Goal: Navigation & Orientation: Understand site structure

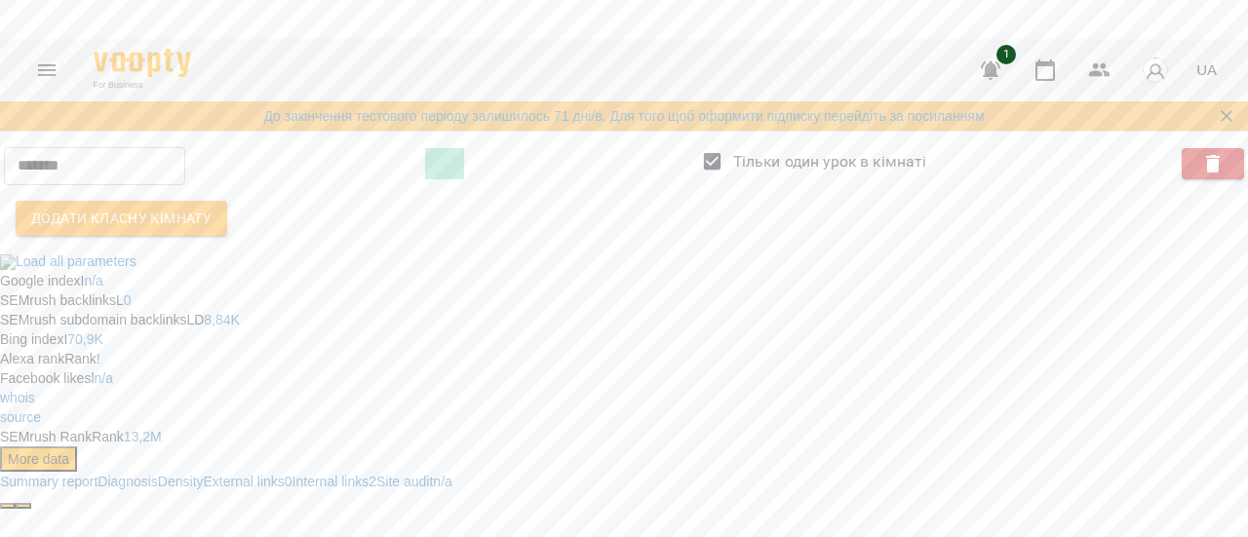
click at [52, 71] on icon "Menu" at bounding box center [46, 70] width 23 height 23
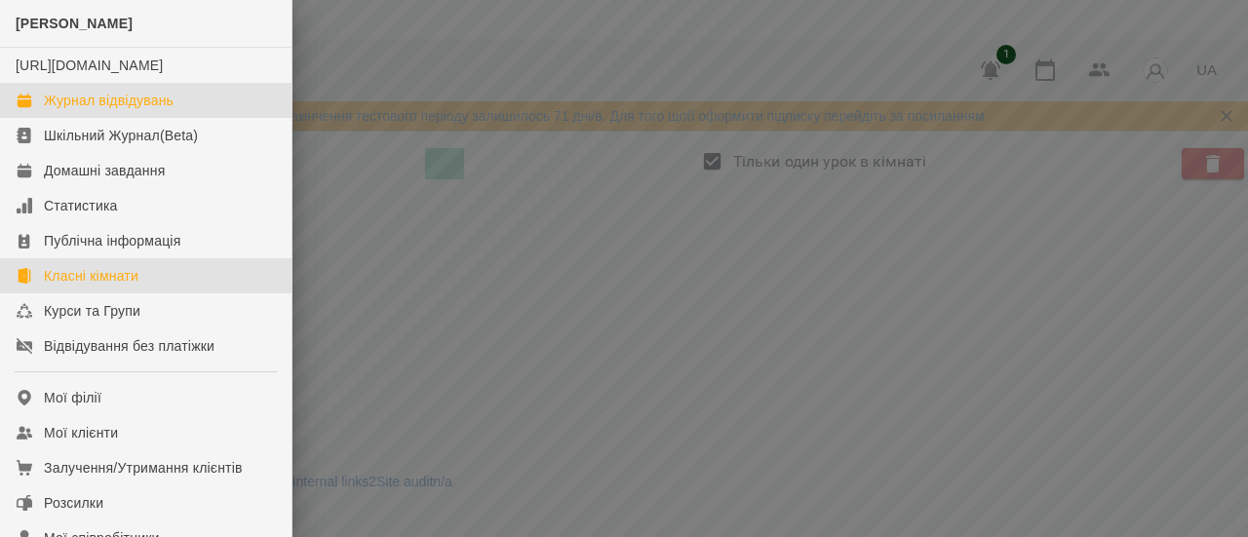
click at [128, 110] on div "Журнал відвідувань" at bounding box center [109, 101] width 130 height 20
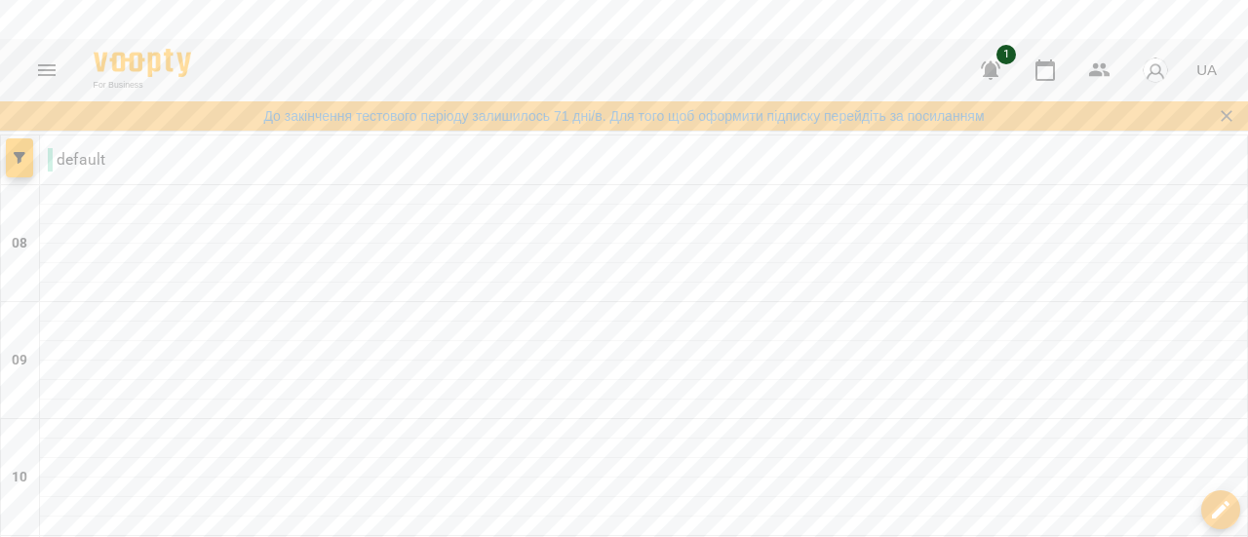
click at [38, 64] on icon "Menu" at bounding box center [47, 70] width 18 height 12
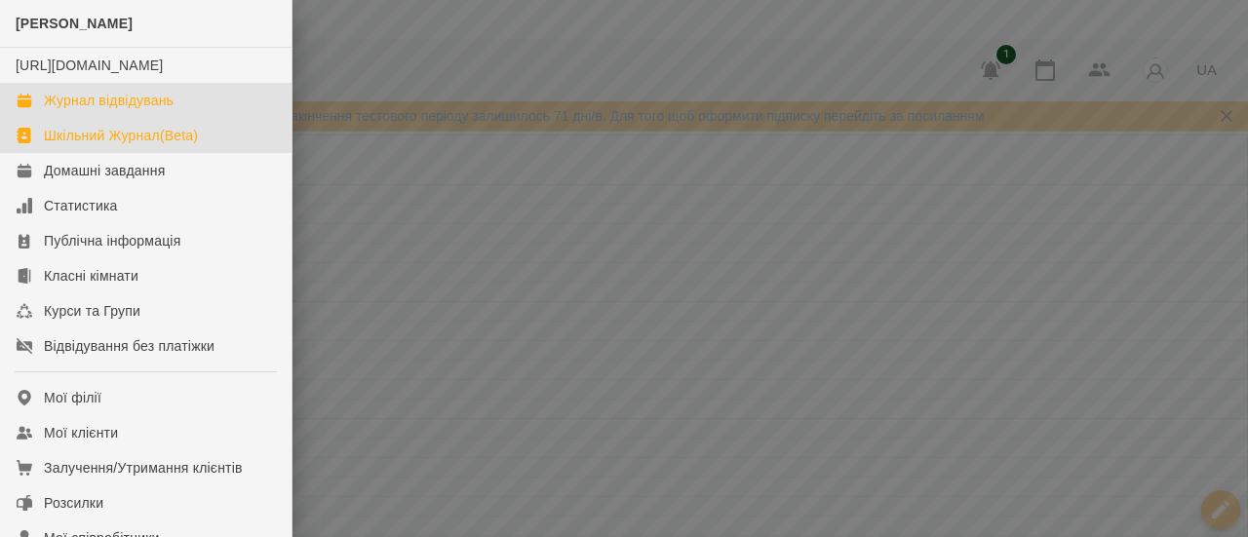
click at [115, 145] on div "Шкільний Журнал(Beta)" at bounding box center [121, 136] width 154 height 20
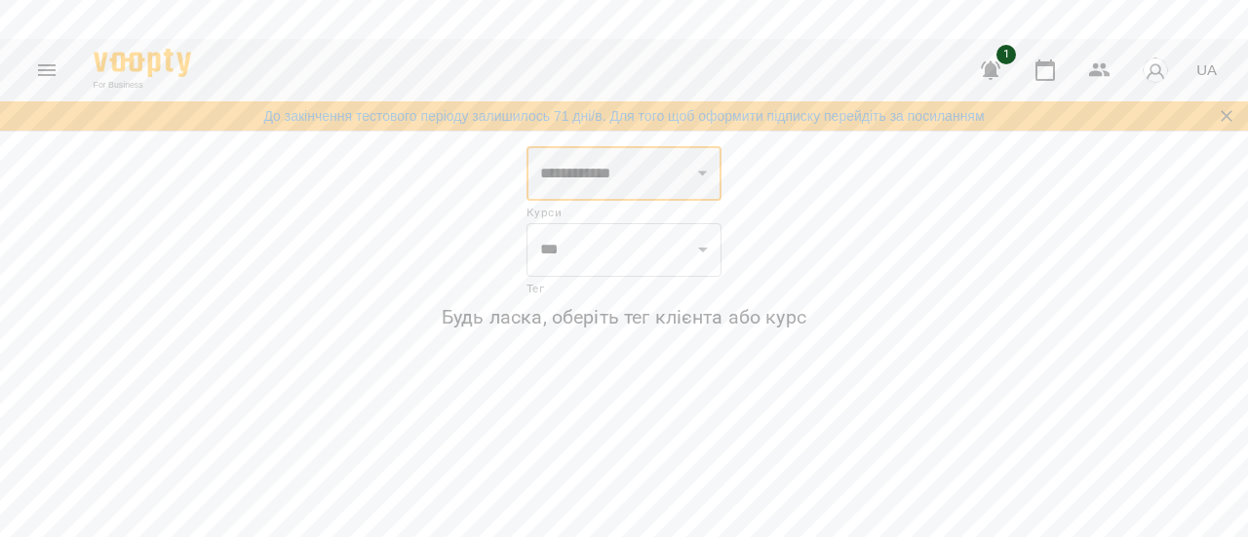
click at [716, 174] on select "**********" at bounding box center [624, 173] width 195 height 55
click at [837, 215] on div "**********" at bounding box center [624, 241] width 1225 height 191
click at [694, 245] on select "*** ***" at bounding box center [624, 249] width 195 height 55
click at [978, 229] on div "**********" at bounding box center [624, 241] width 1225 height 191
click at [51, 61] on icon "Menu" at bounding box center [46, 70] width 23 height 23
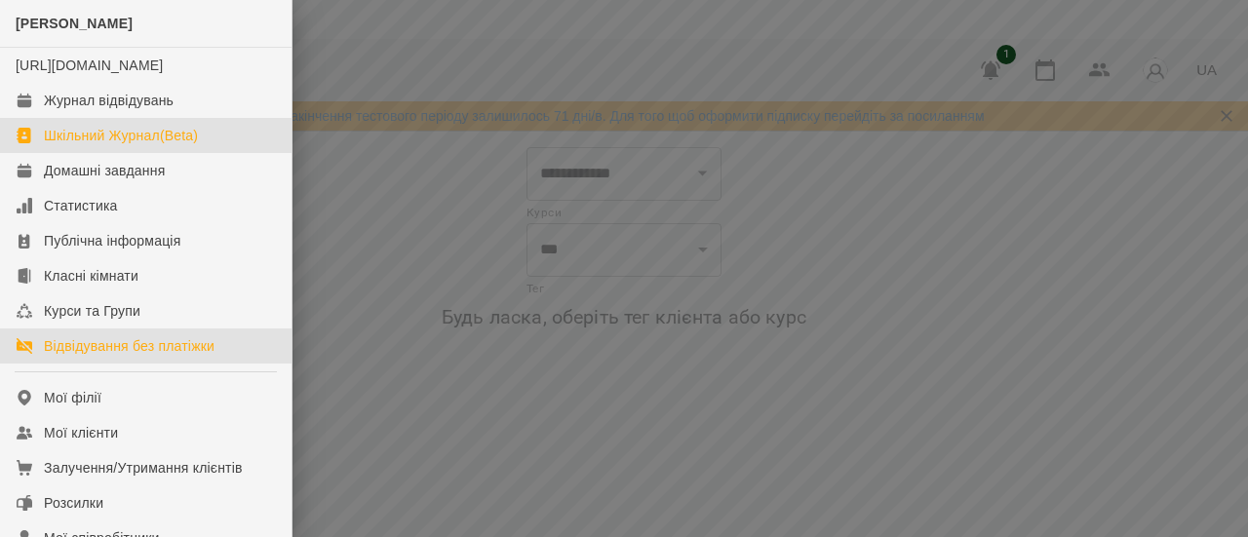
click at [140, 356] on div "Відвідування без платіжки" at bounding box center [129, 346] width 171 height 20
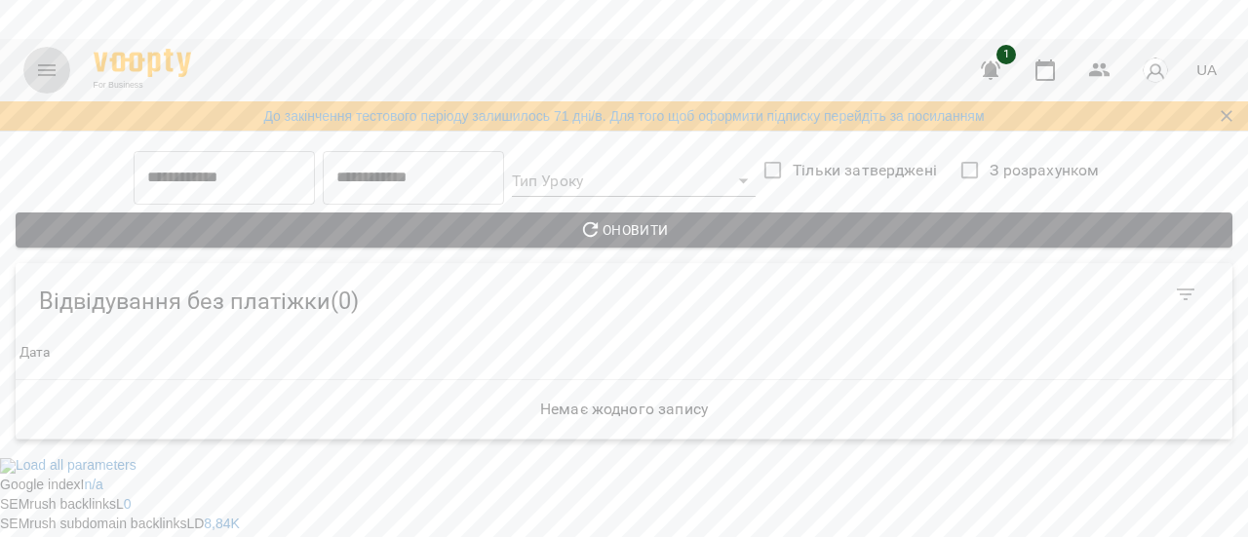
click at [46, 65] on icon "Menu" at bounding box center [47, 70] width 18 height 12
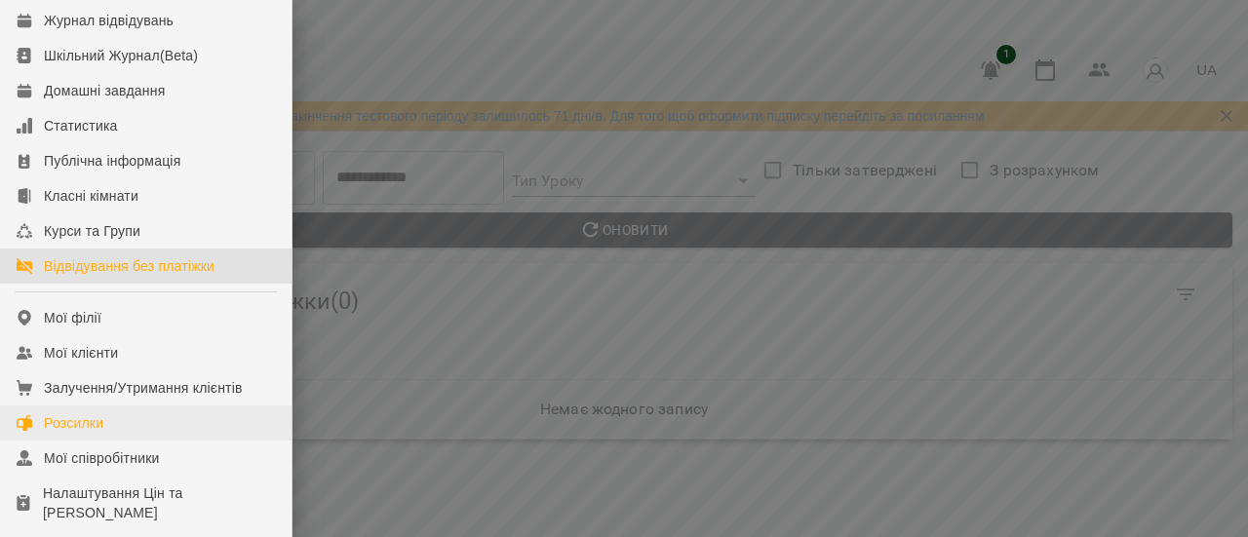
scroll to position [8, 0]
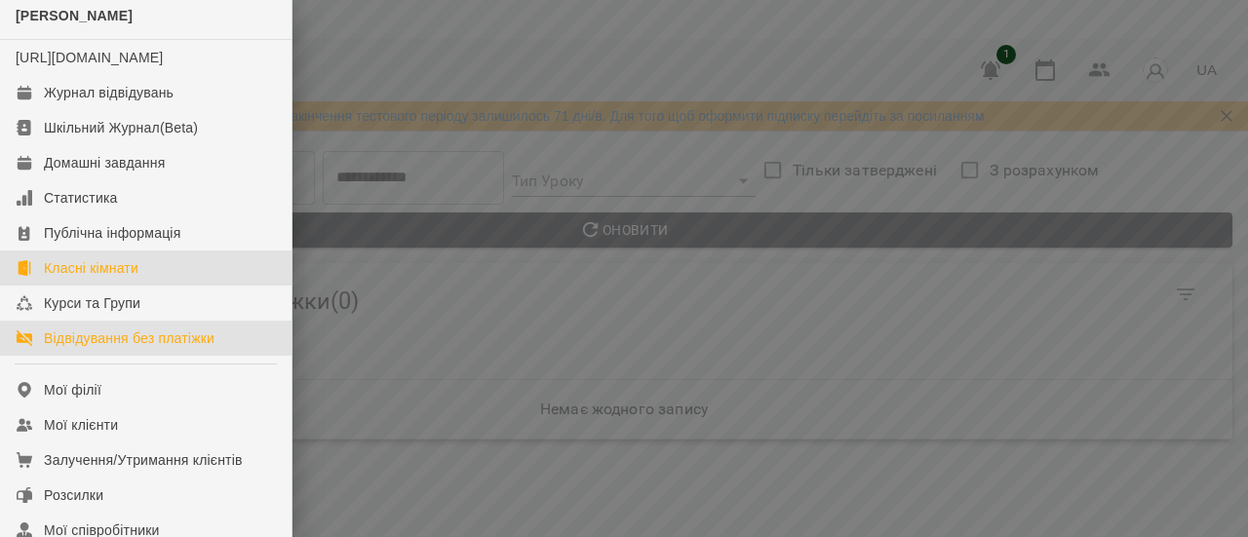
click at [150, 284] on link "Класні кімнати" at bounding box center [146, 268] width 292 height 35
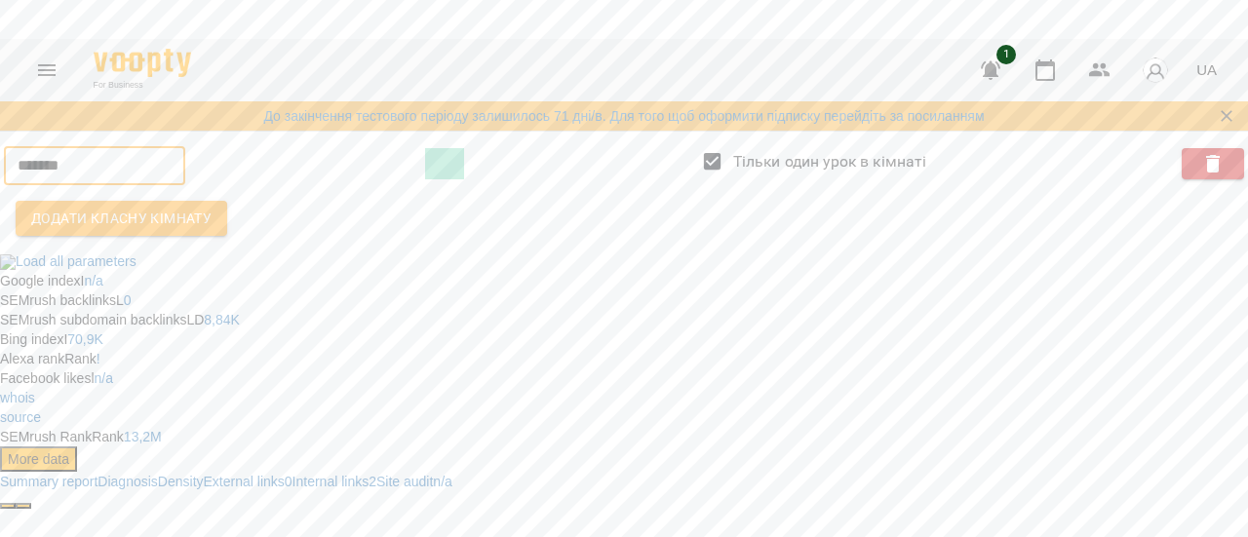
click at [105, 171] on input "*******" at bounding box center [94, 165] width 181 height 39
click at [37, 75] on icon "Menu" at bounding box center [46, 70] width 23 height 23
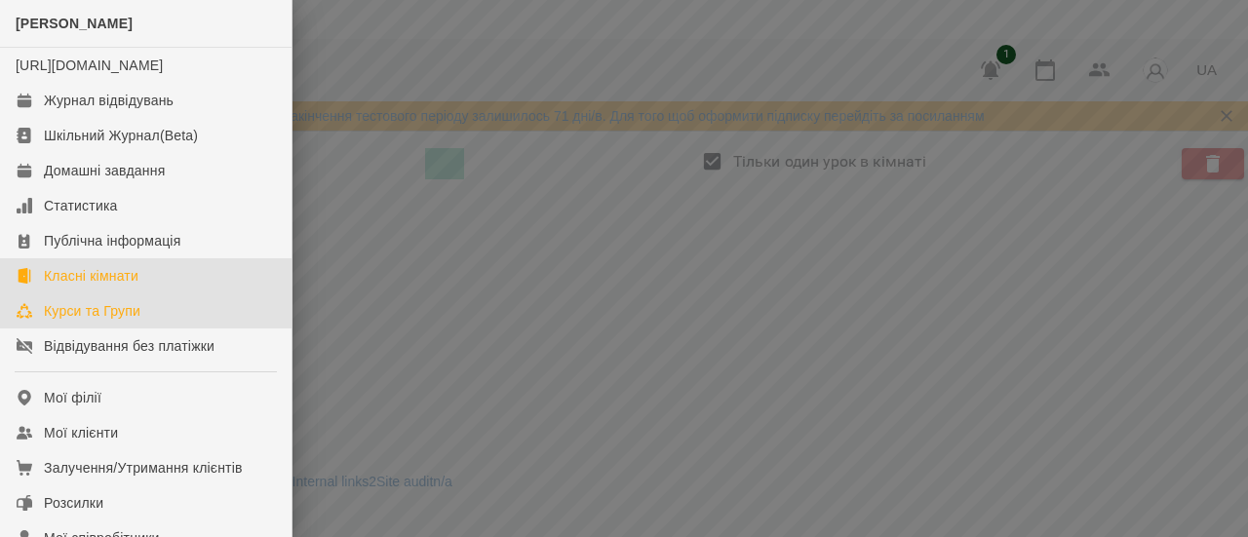
click at [60, 321] on div "Курси та Групи" at bounding box center [92, 311] width 97 height 20
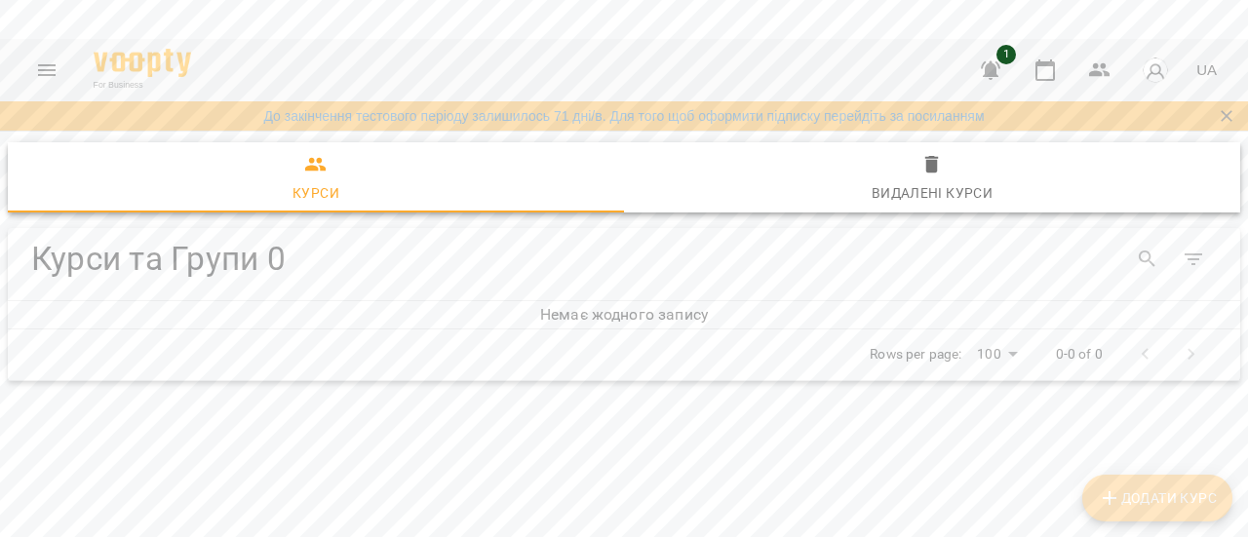
click at [1169, 500] on span "Додати Курс" at bounding box center [1157, 498] width 119 height 23
click at [991, 54] on button "button" at bounding box center [990, 70] width 47 height 47
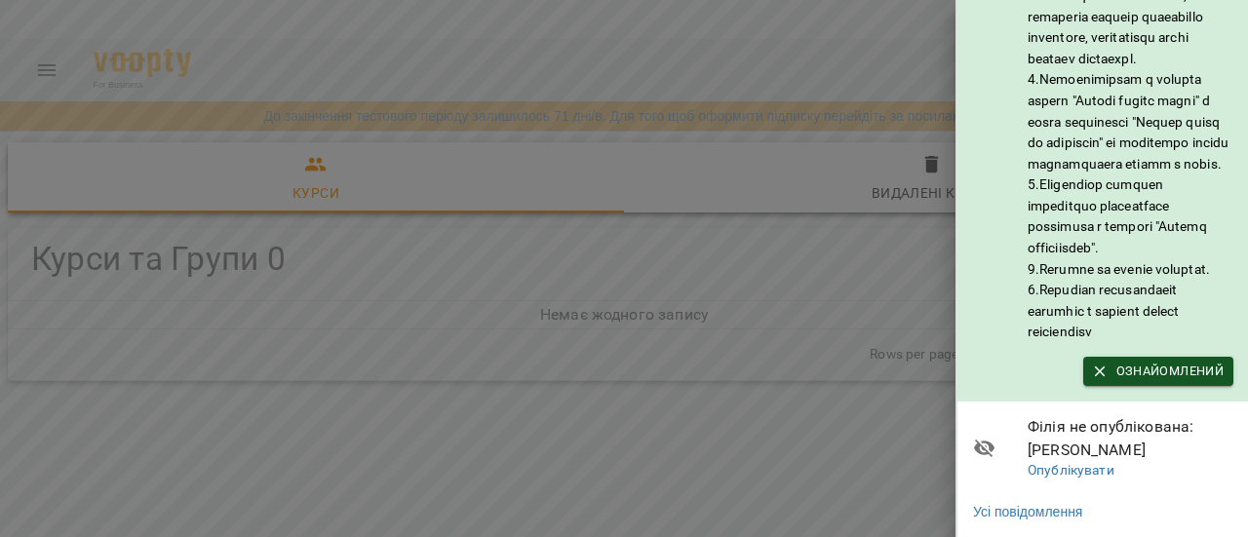
scroll to position [413, 0]
click at [633, 420] on div at bounding box center [624, 268] width 1248 height 537
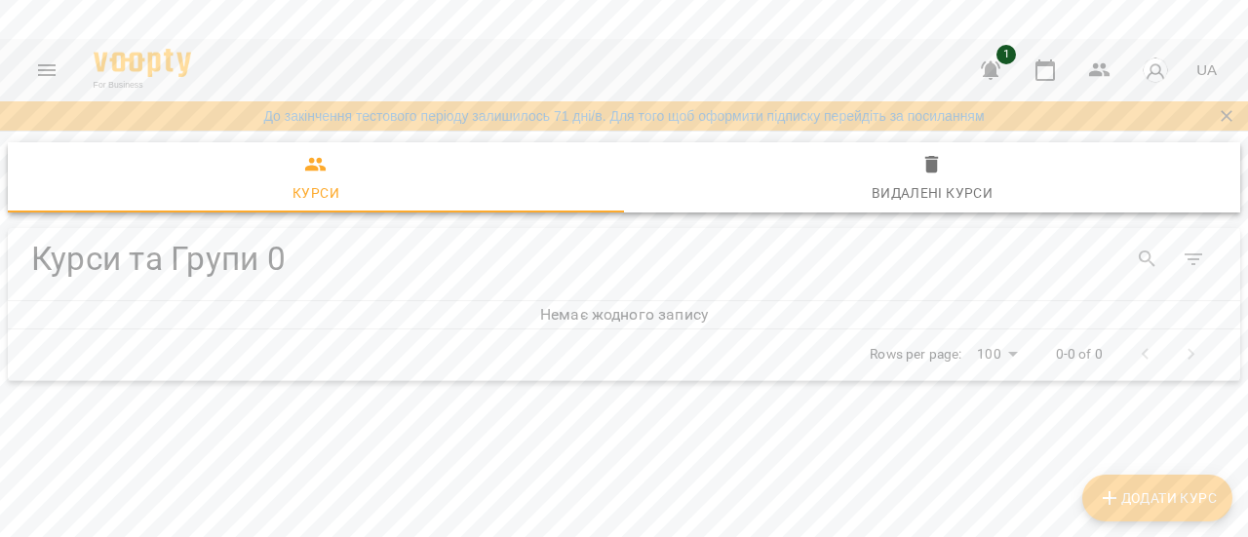
click at [1155, 490] on span "Додати Курс" at bounding box center [1157, 498] width 119 height 23
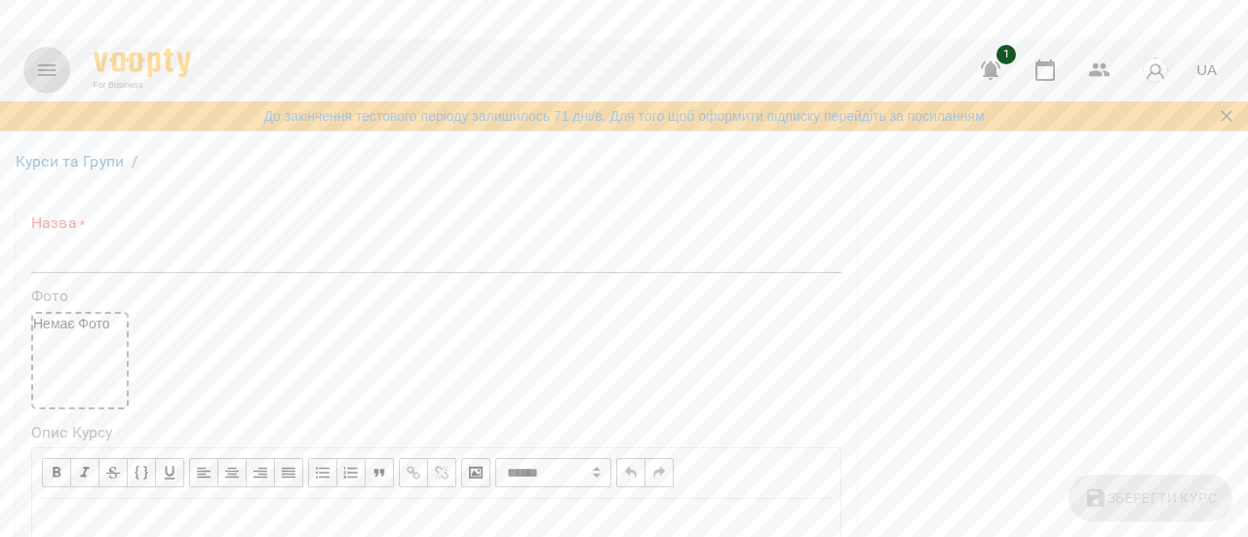
click at [48, 67] on icon "Menu" at bounding box center [46, 70] width 23 height 23
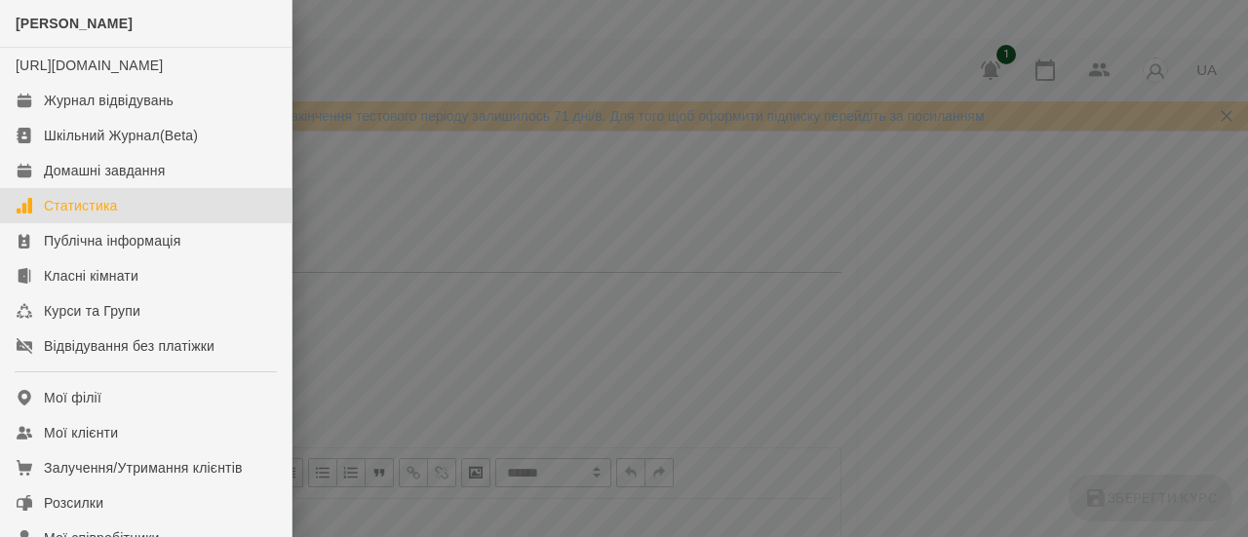
click at [123, 223] on link "Статистика" at bounding box center [146, 205] width 292 height 35
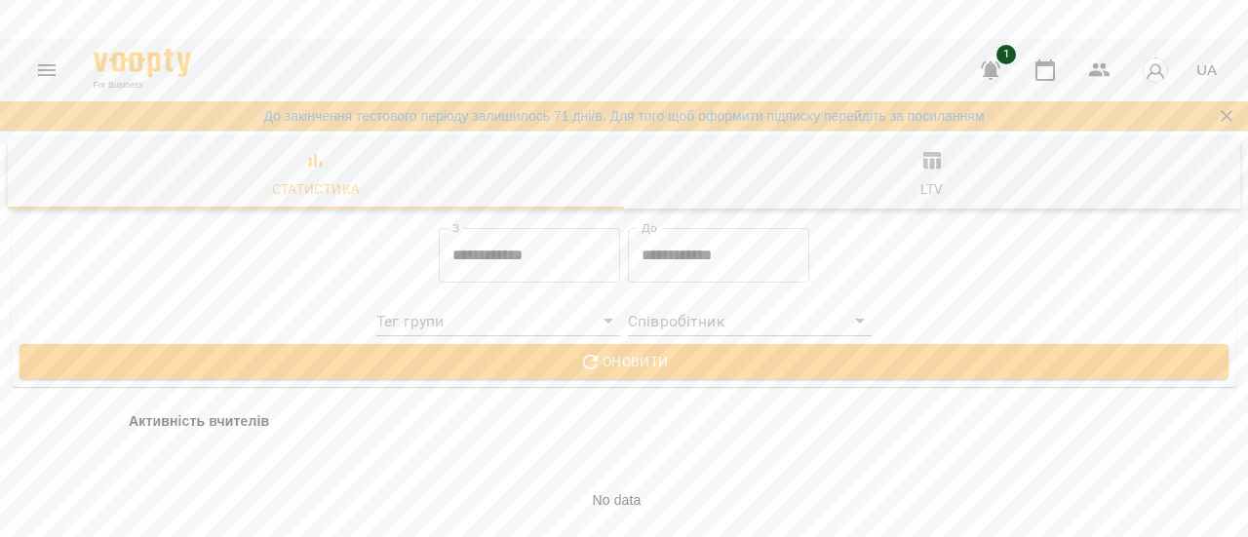
scroll to position [1560, 0]
click at [61, 59] on button "Menu" at bounding box center [46, 70] width 47 height 47
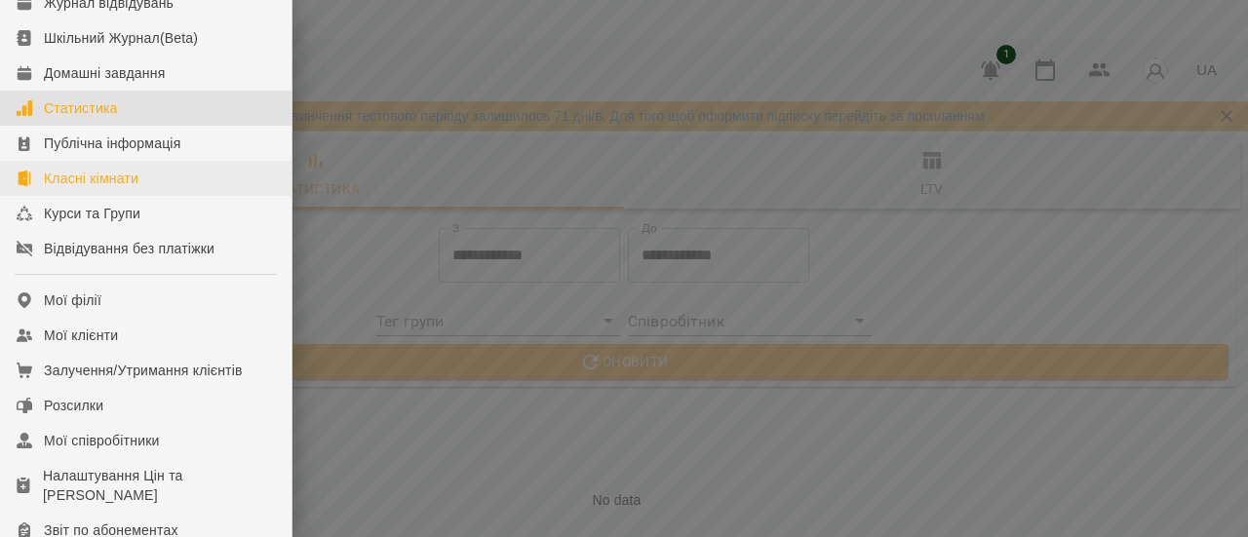
scroll to position [195, 0]
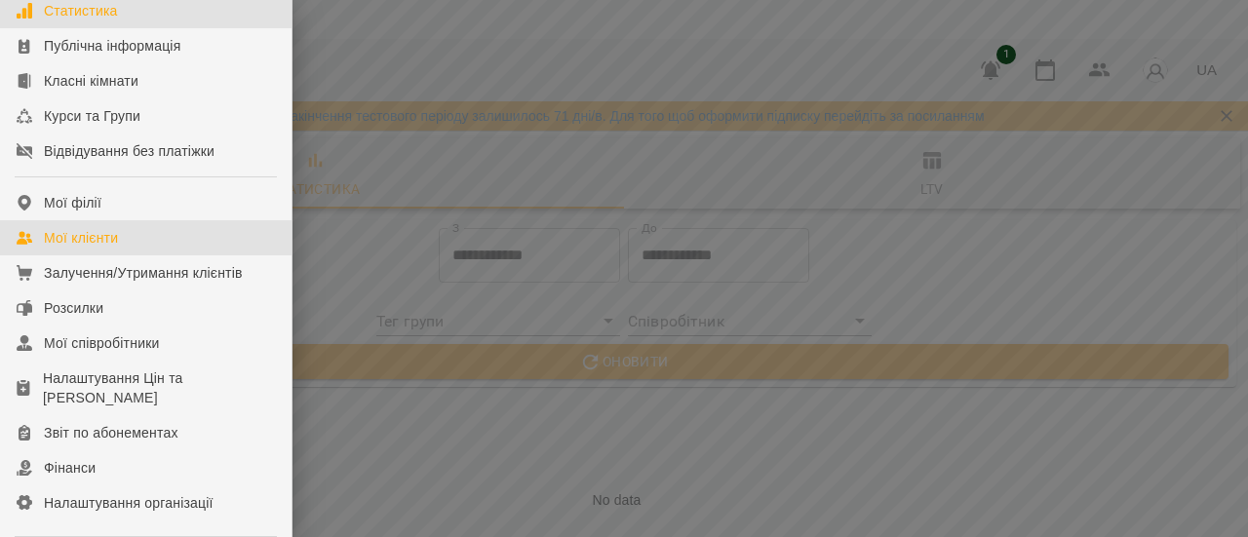
click at [125, 255] on link "Мої клієнти" at bounding box center [146, 237] width 292 height 35
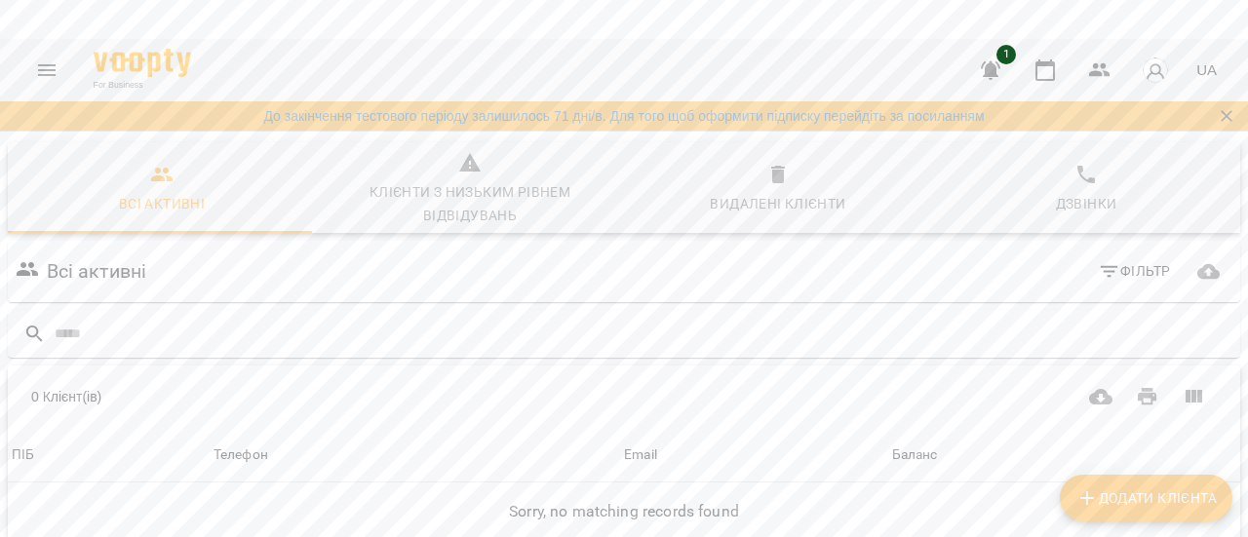
scroll to position [105, 0]
click at [43, 79] on icon "Menu" at bounding box center [46, 70] width 23 height 23
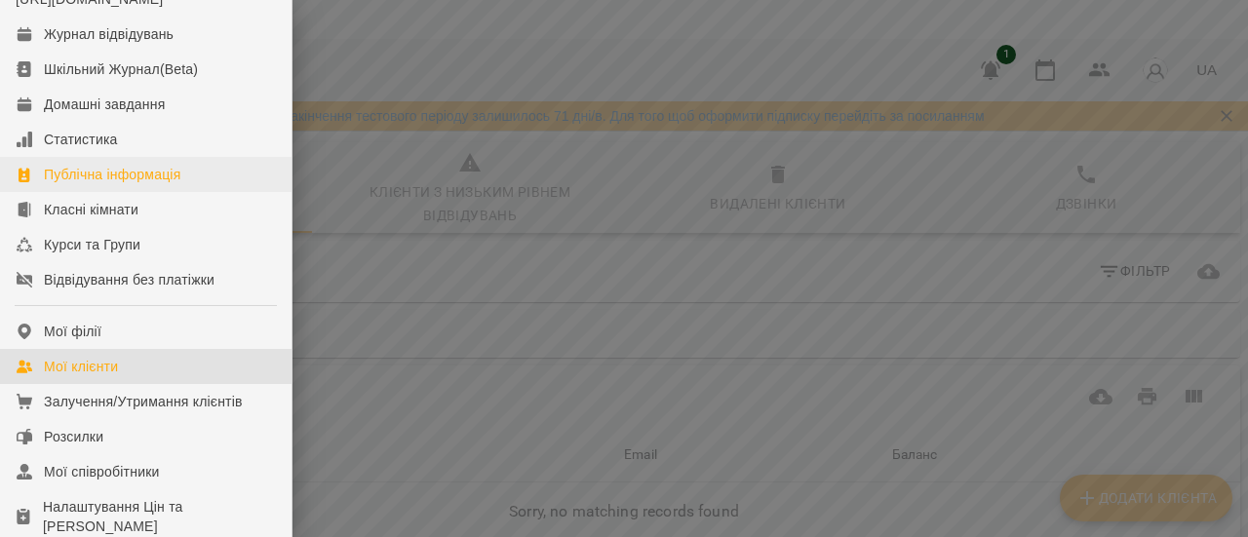
scroll to position [98, 0]
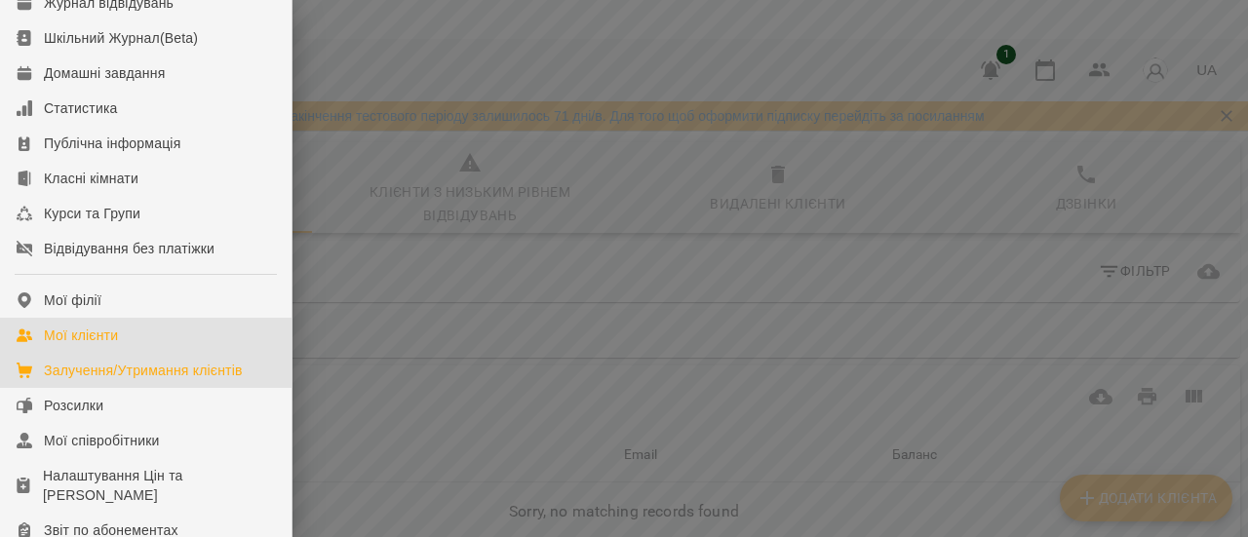
click at [99, 380] on div "Залучення/Утримання клієнтів" at bounding box center [143, 371] width 199 height 20
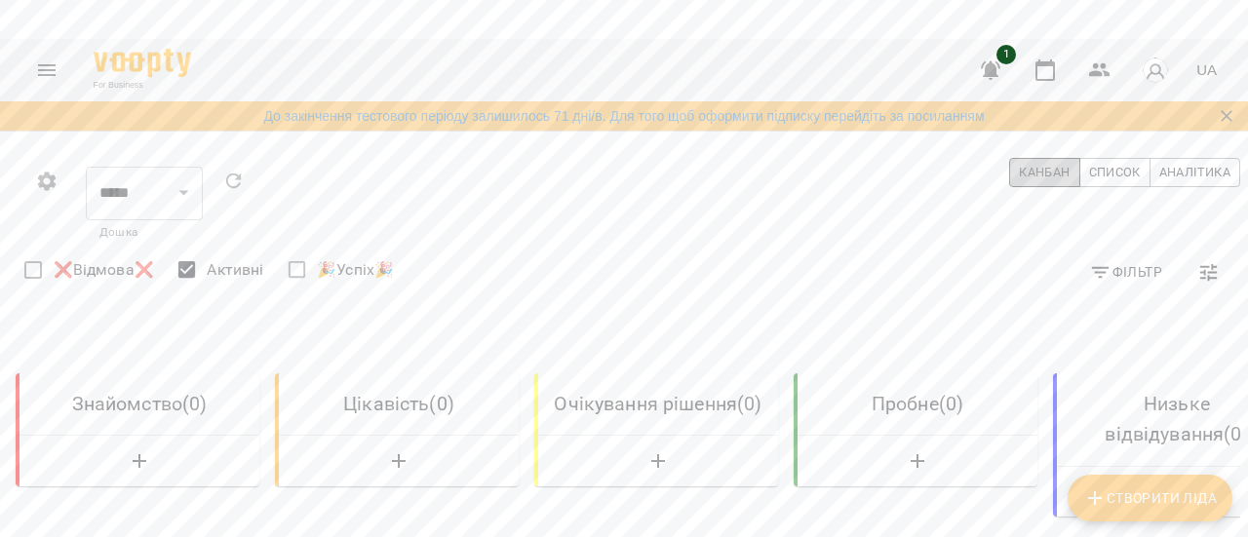
click at [1019, 165] on span "Канбан" at bounding box center [1044, 172] width 51 height 21
click at [1090, 176] on span "Список" at bounding box center [1115, 172] width 52 height 21
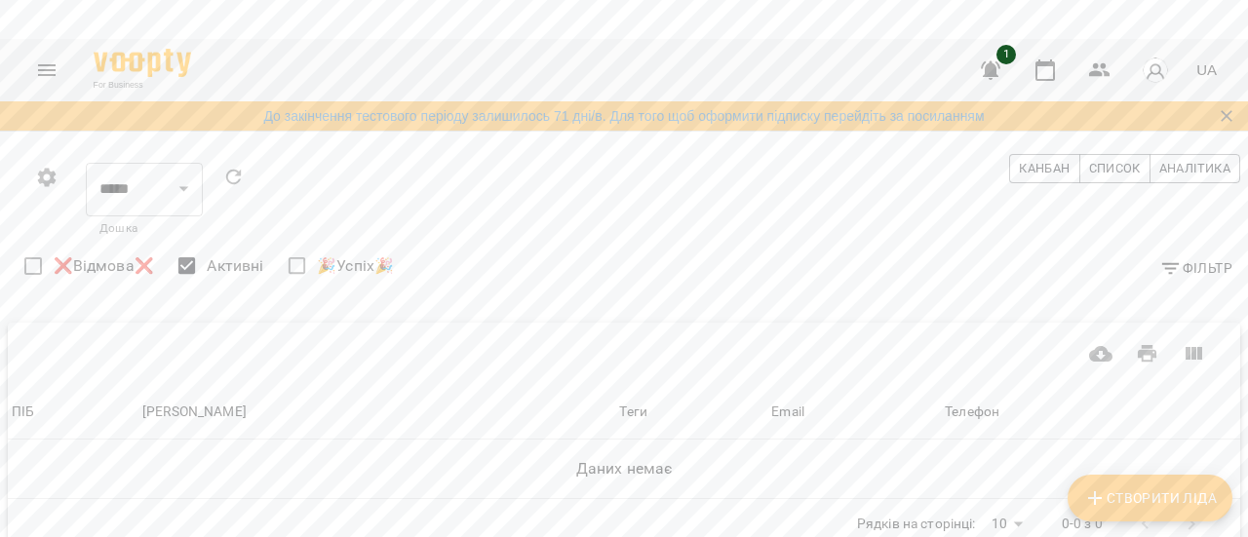
scroll to position [23, 0]
click at [1166, 158] on span "Аналітика" at bounding box center [1194, 168] width 71 height 21
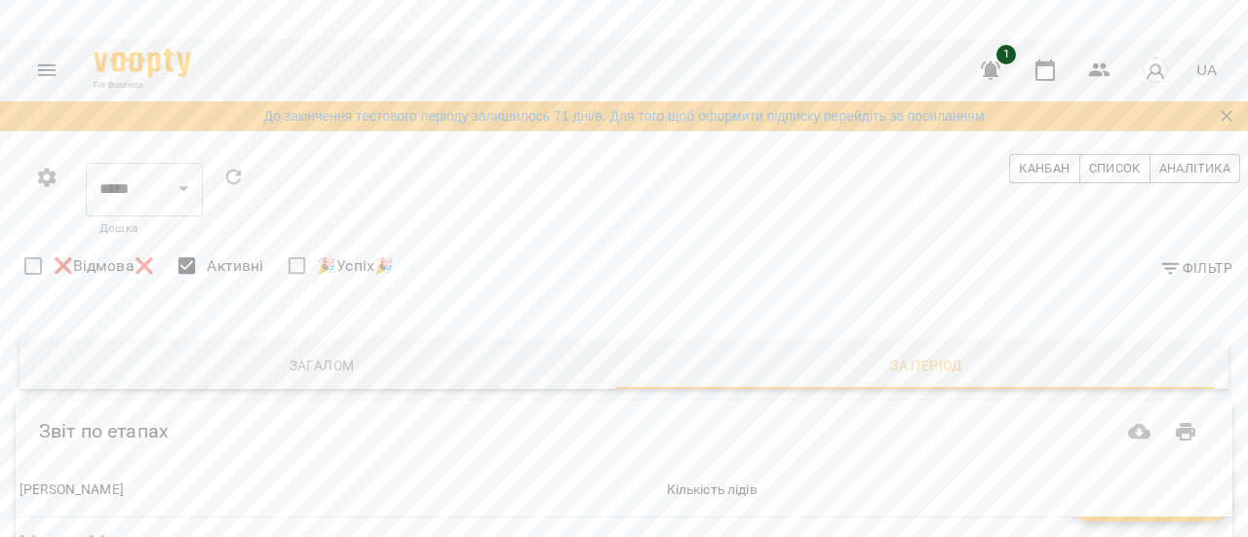
scroll to position [0, 0]
click at [1020, 171] on span "Канбан" at bounding box center [1044, 172] width 51 height 21
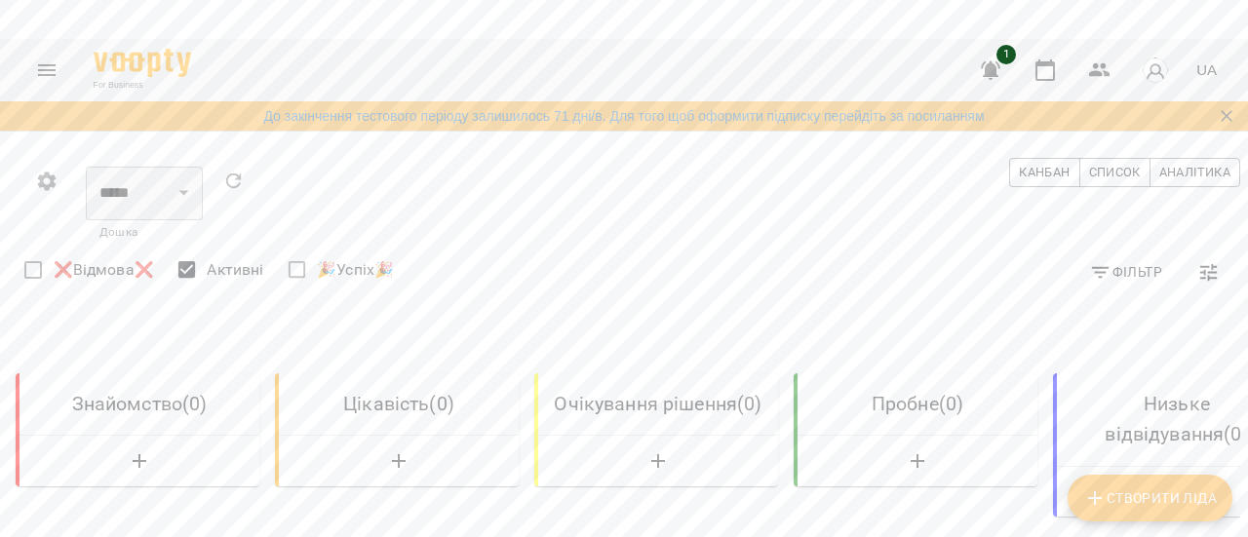
click at [182, 190] on select "*****" at bounding box center [144, 193] width 117 height 55
click at [367, 215] on div "0 ***** ​ [PERSON_NAME] Список Аналітика" at bounding box center [632, 203] width 1225 height 99
click at [46, 69] on icon "Menu" at bounding box center [46, 70] width 23 height 23
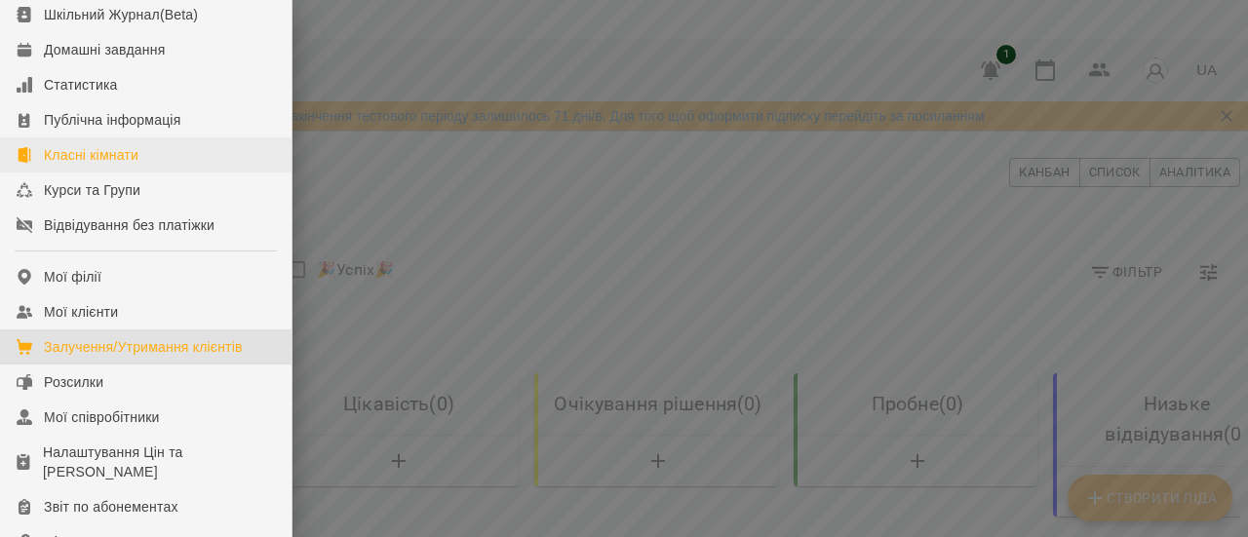
scroll to position [195, 0]
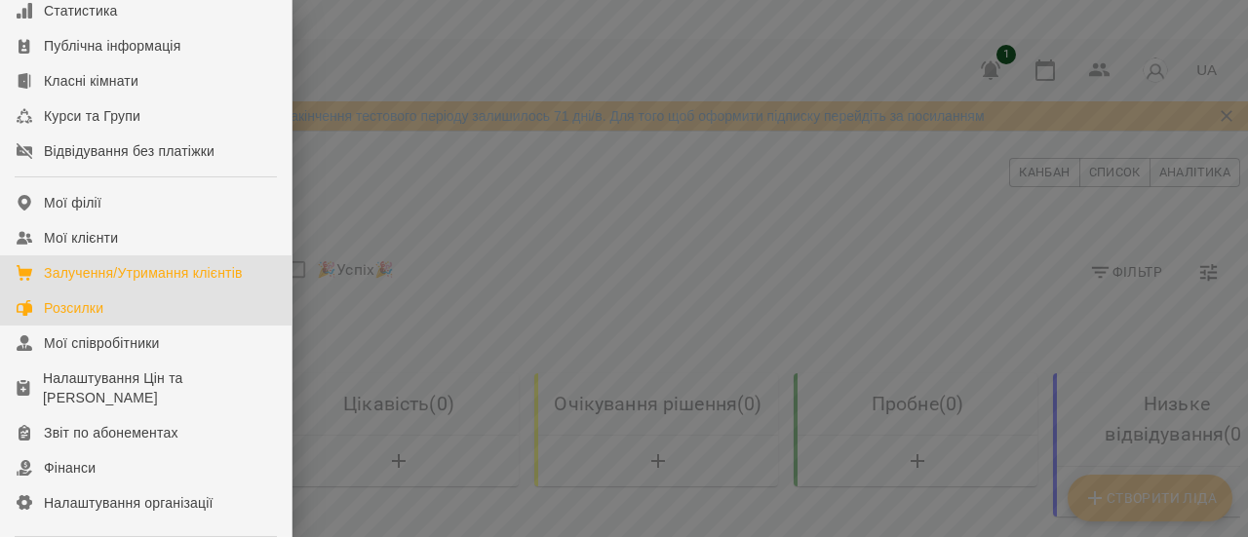
click at [121, 326] on link "Розсилки" at bounding box center [146, 308] width 292 height 35
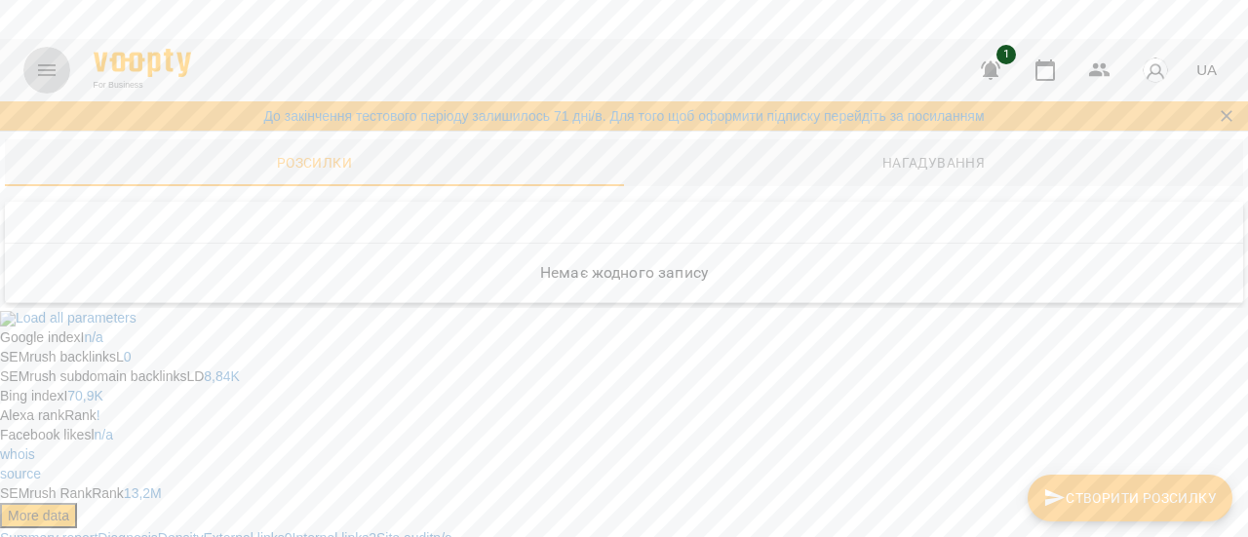
click at [40, 64] on icon "Menu" at bounding box center [47, 70] width 18 height 12
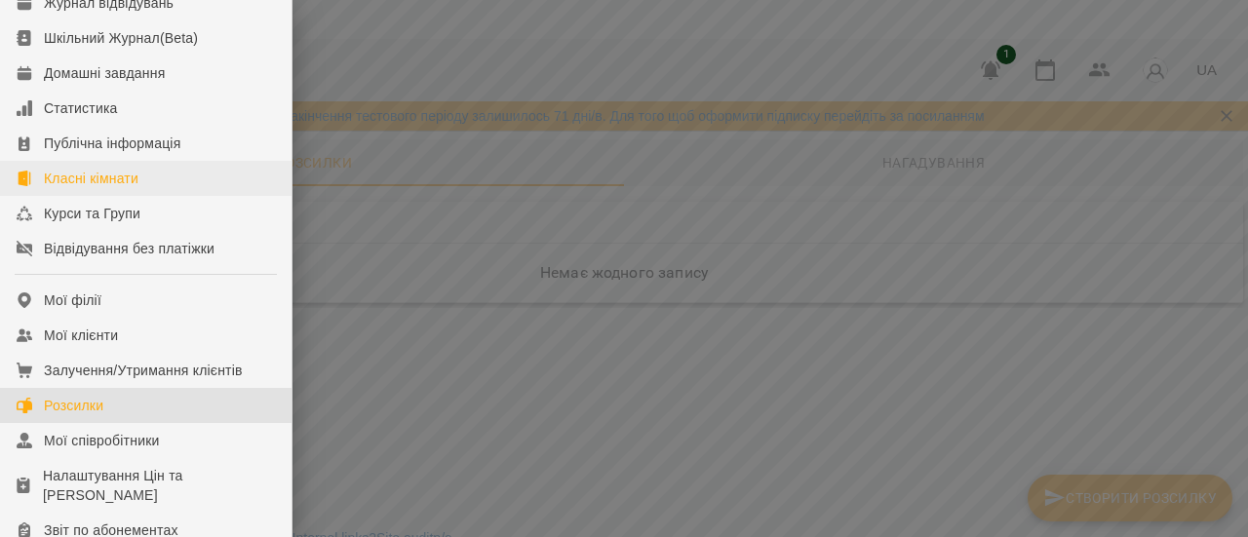
scroll to position [195, 0]
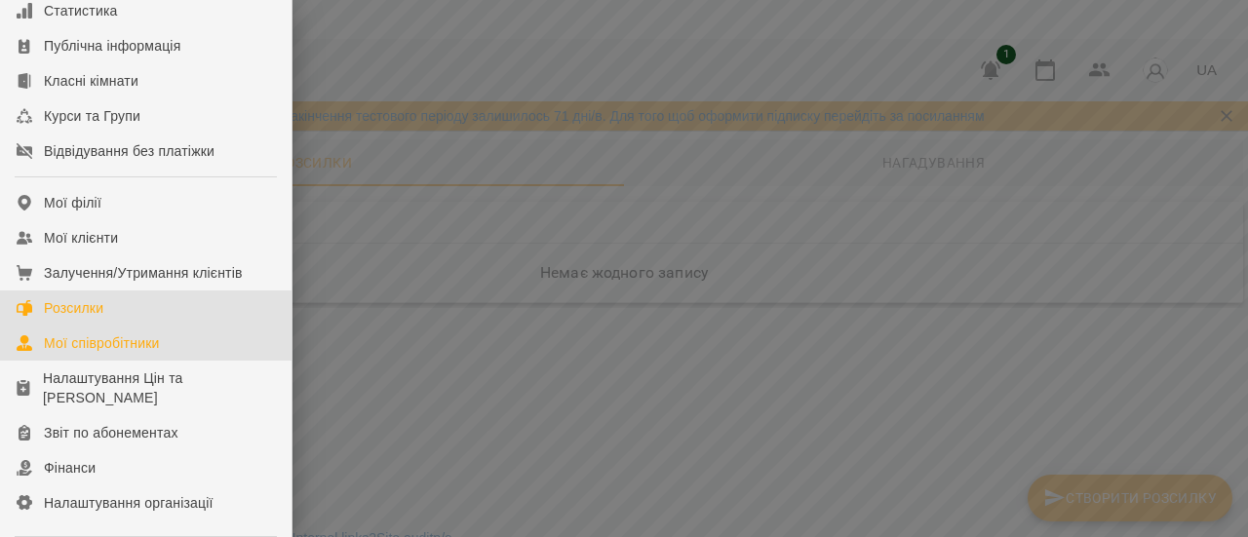
click at [86, 353] on div "Мої співробітники" at bounding box center [102, 343] width 116 height 20
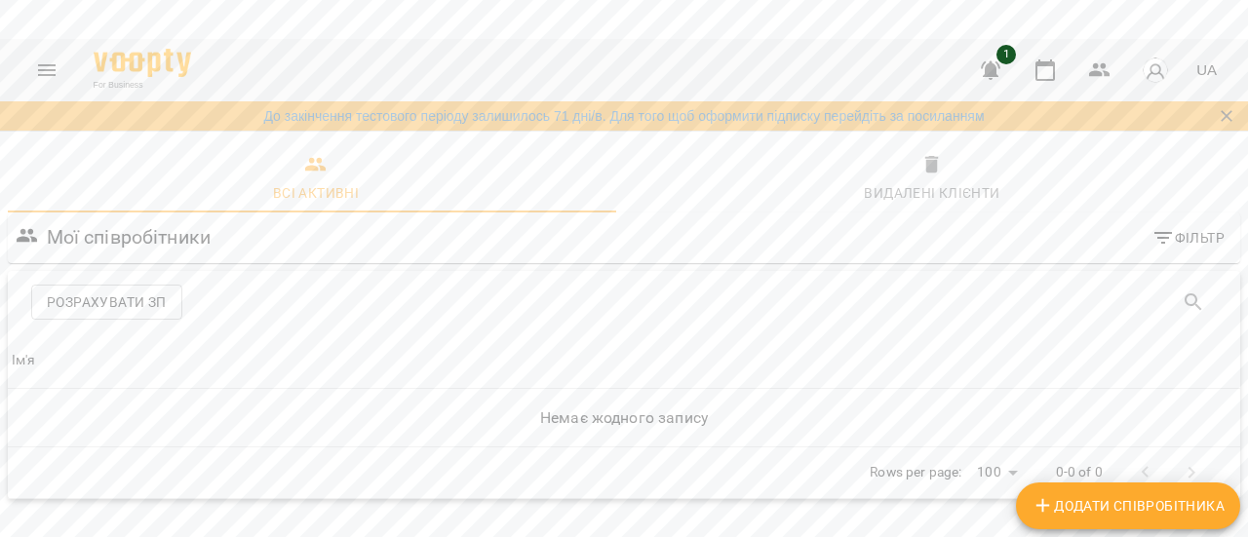
scroll to position [19, 0]
click at [111, 287] on span "Розрахувати ЗП" at bounding box center [107, 298] width 120 height 23
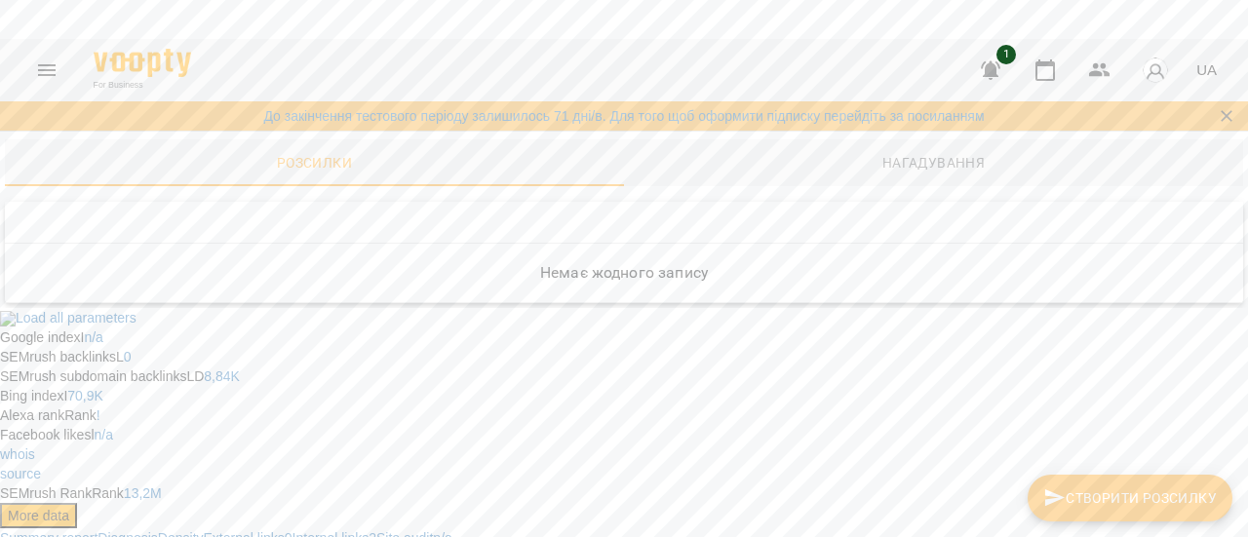
click at [41, 71] on icon "Menu" at bounding box center [46, 70] width 23 height 23
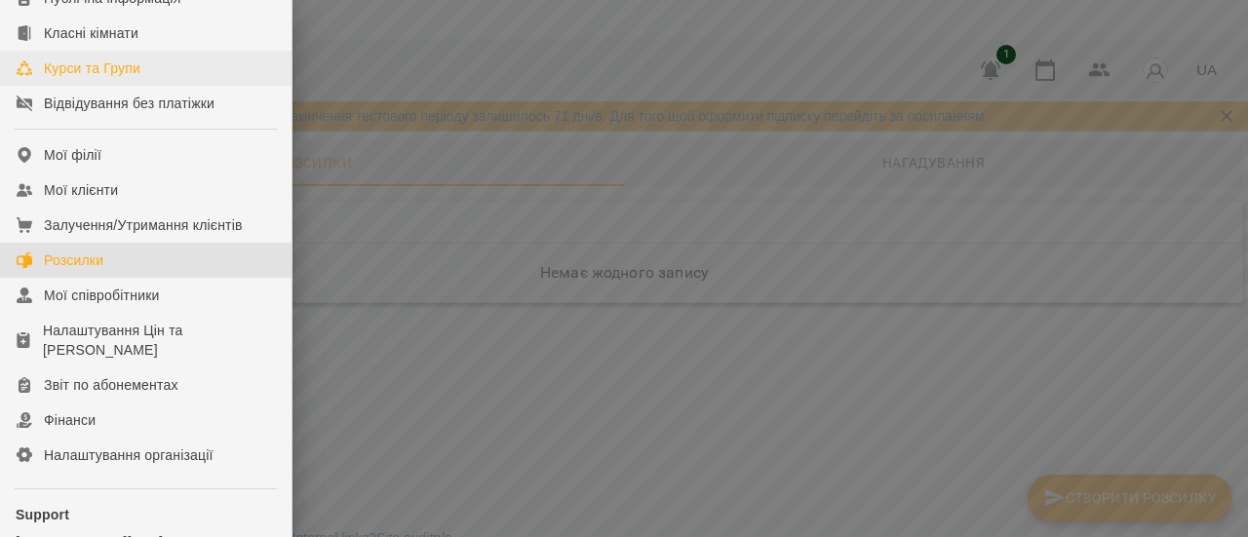
scroll to position [293, 0]
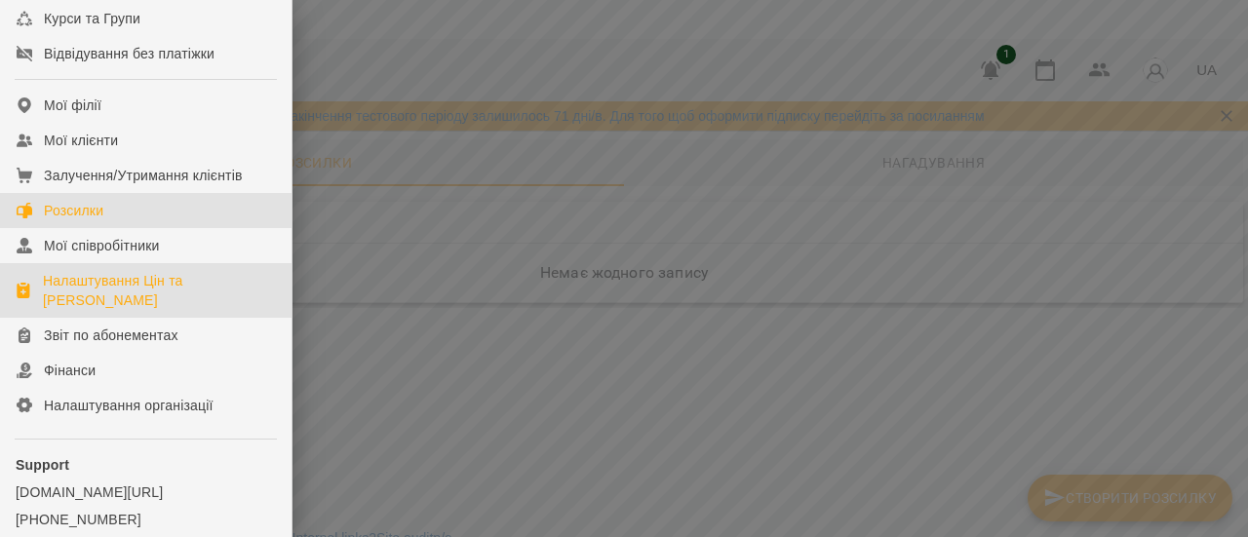
click at [140, 309] on div "Налаштування Цін та [PERSON_NAME]" at bounding box center [159, 290] width 233 height 39
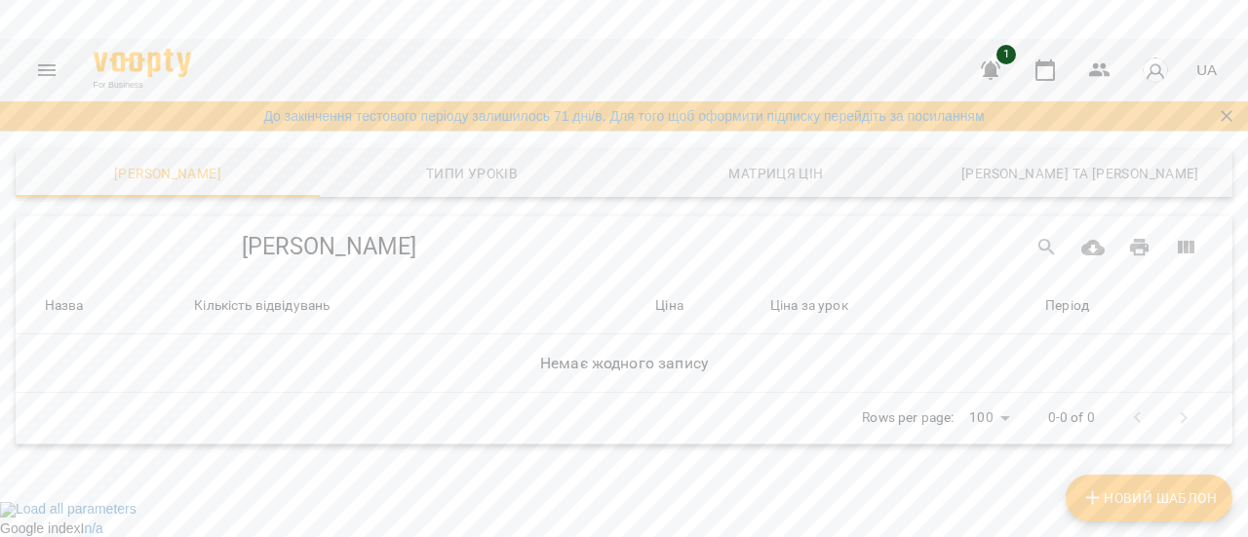
click at [45, 64] on icon "Menu" at bounding box center [47, 70] width 18 height 12
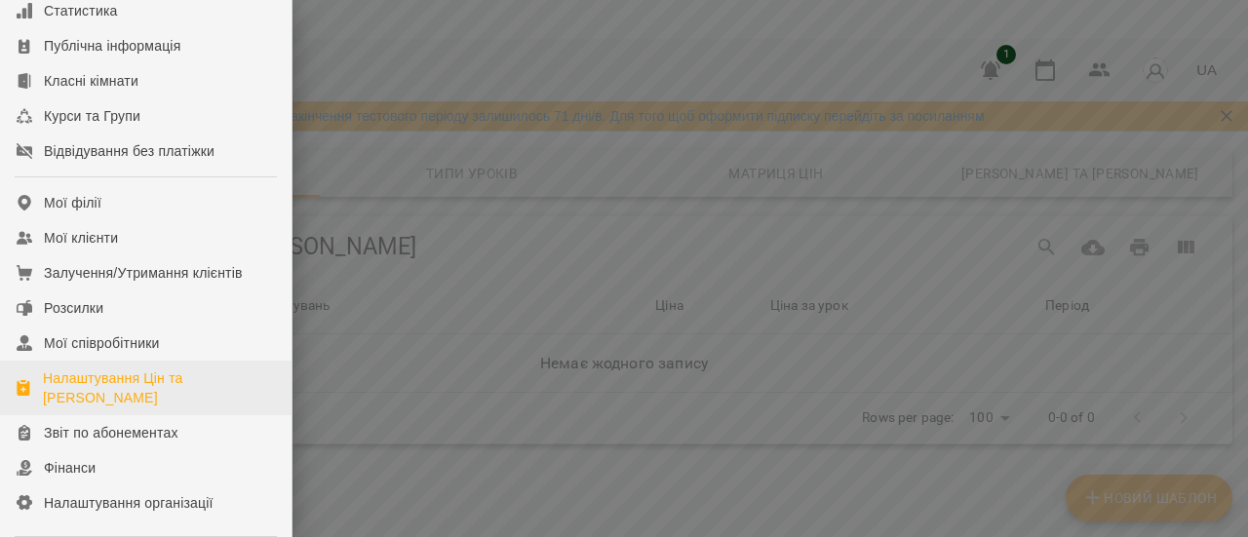
scroll to position [293, 0]
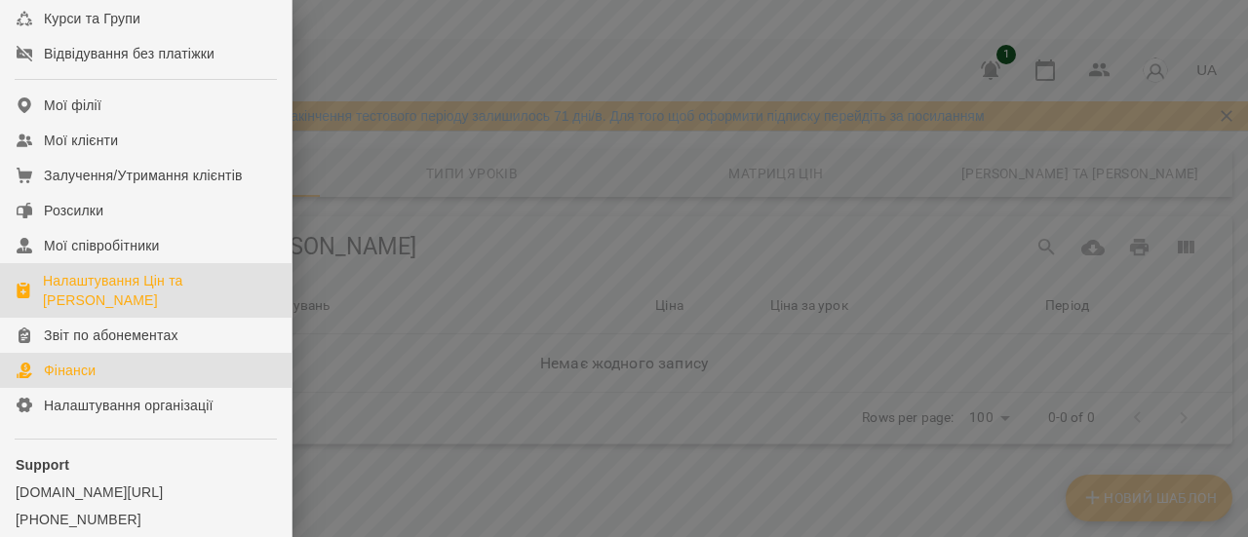
click at [162, 388] on link "Фінанси" at bounding box center [146, 370] width 292 height 35
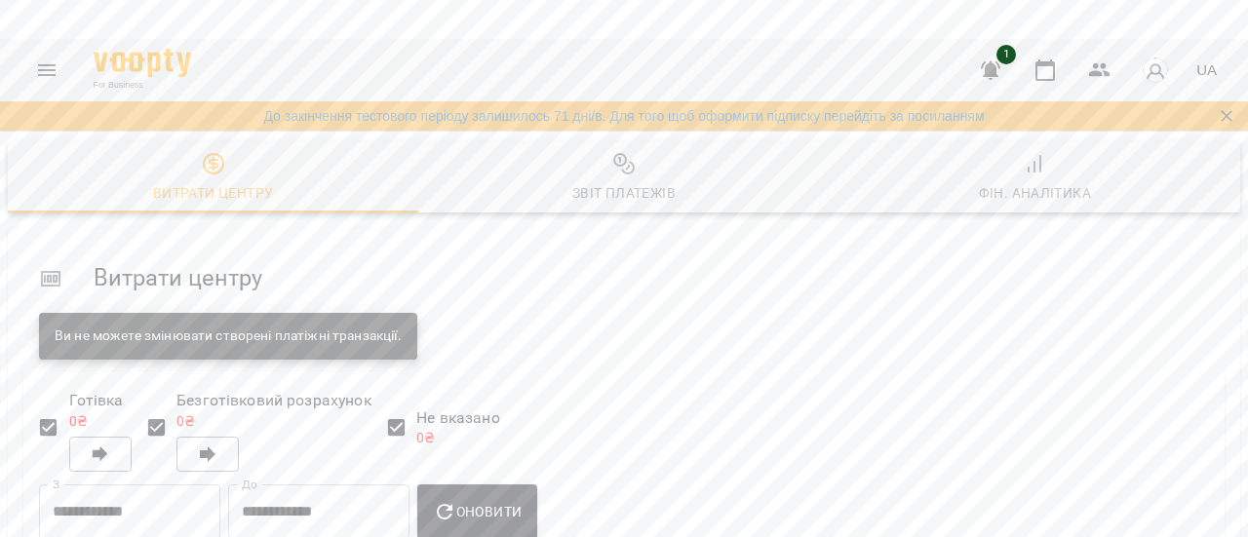
scroll to position [394, 0]
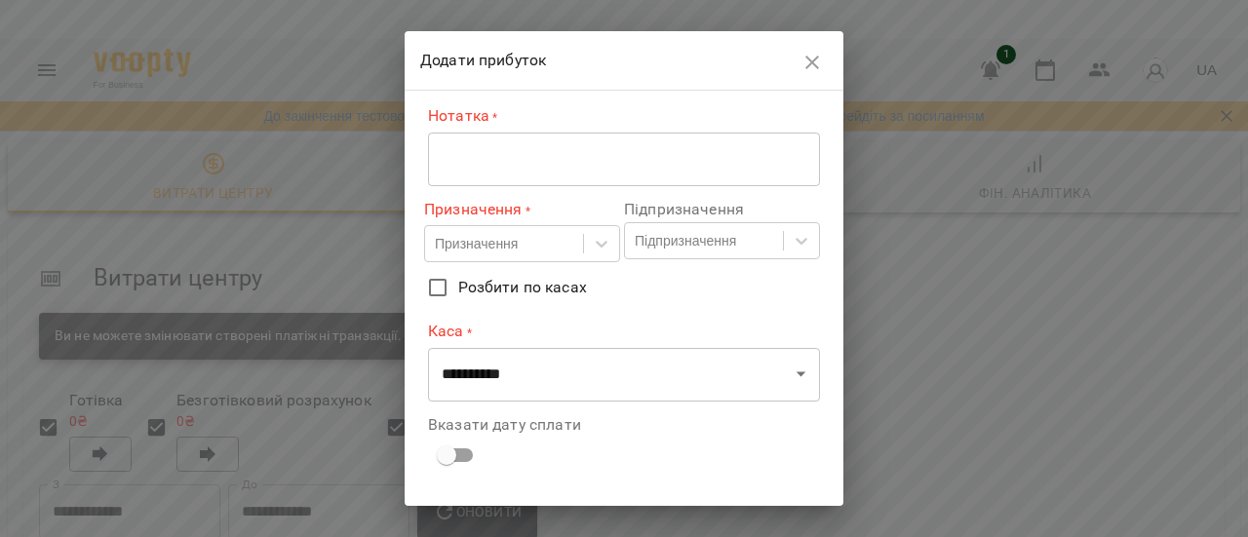
scroll to position [0, 0]
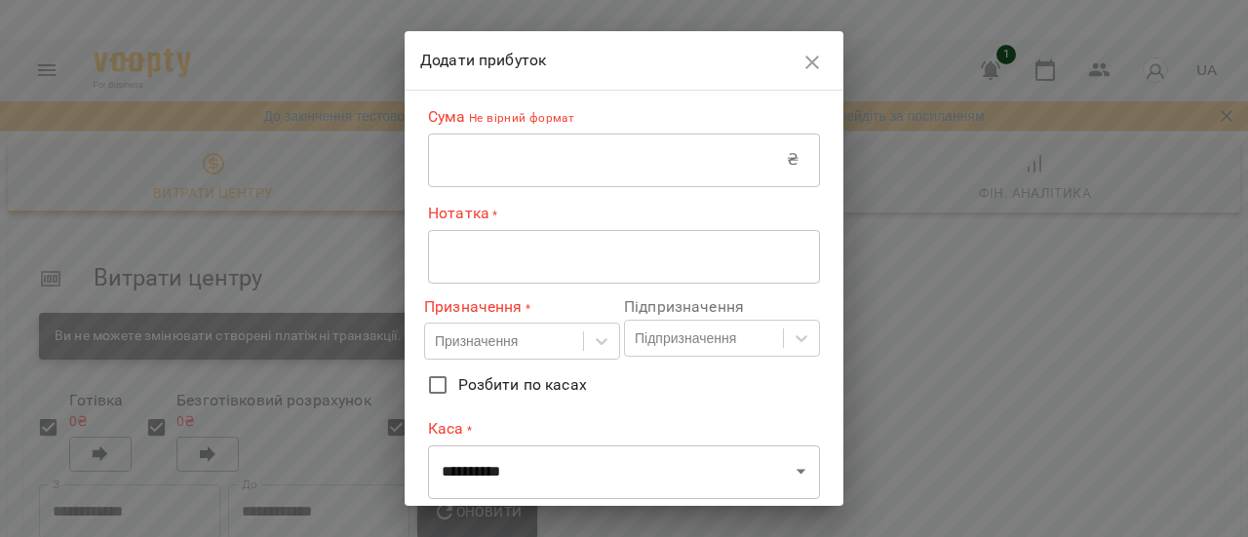
click at [811, 64] on icon "button" at bounding box center [812, 63] width 14 height 14
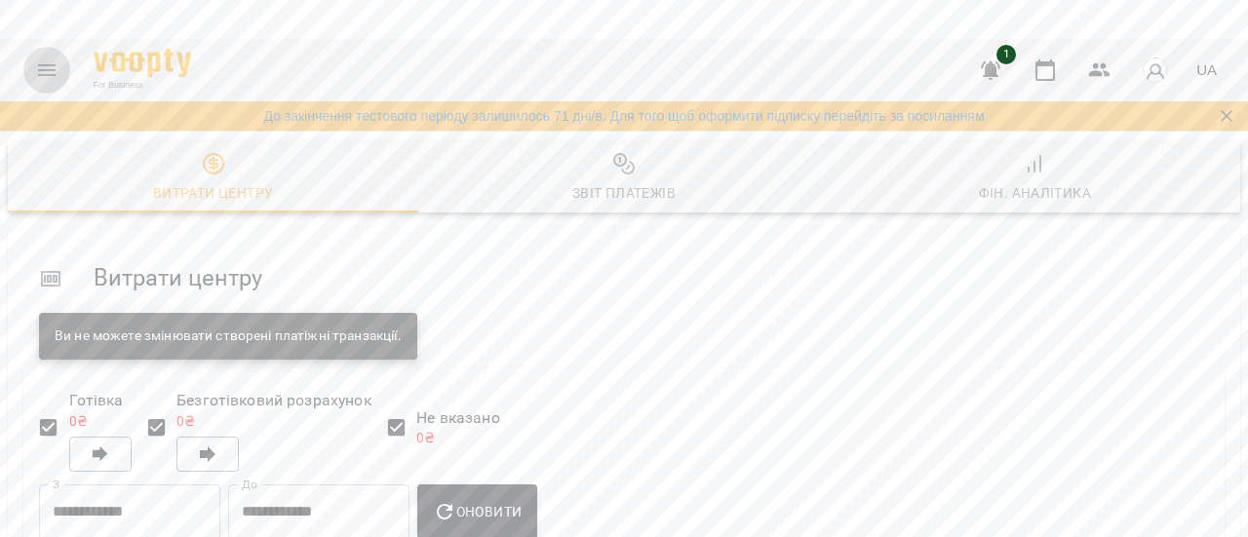
click at [53, 65] on icon "Menu" at bounding box center [47, 70] width 18 height 12
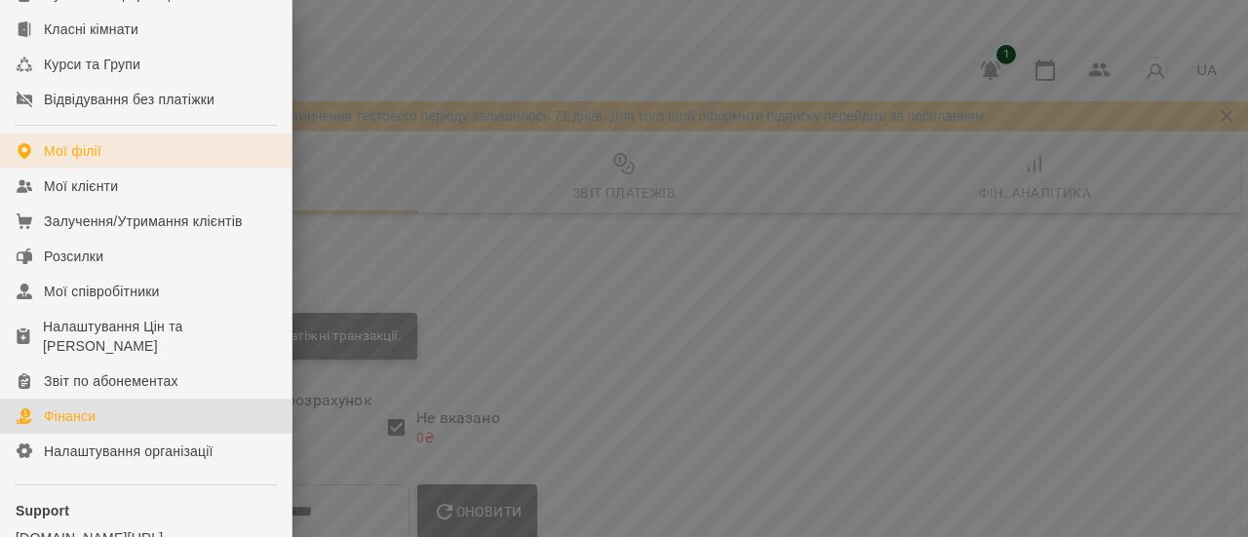
scroll to position [293, 0]
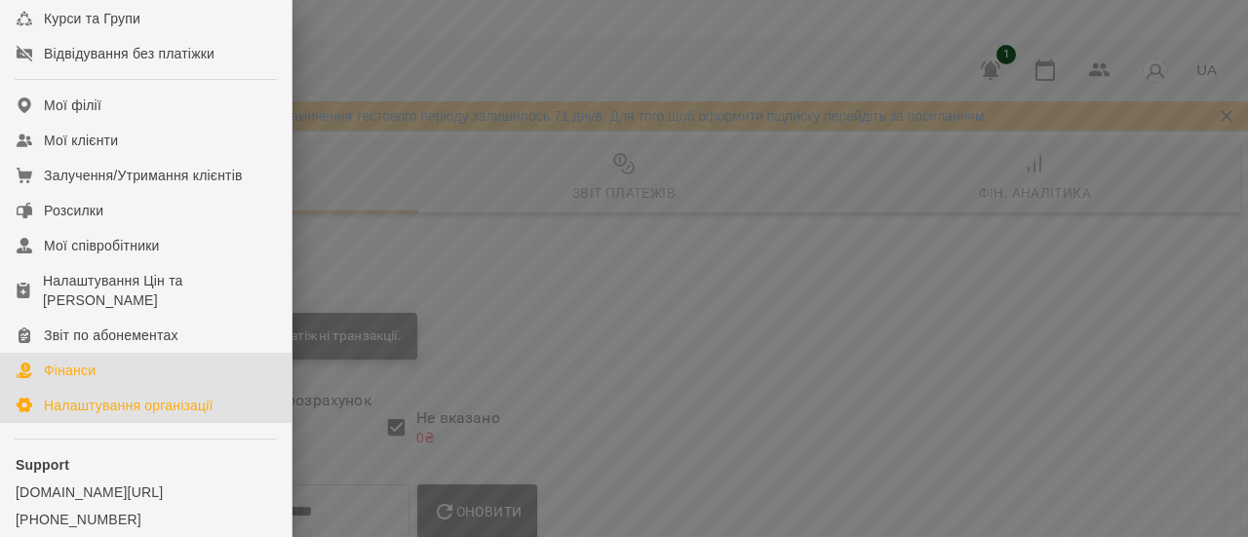
click at [197, 415] on div "Налаштування організації" at bounding box center [129, 406] width 170 height 20
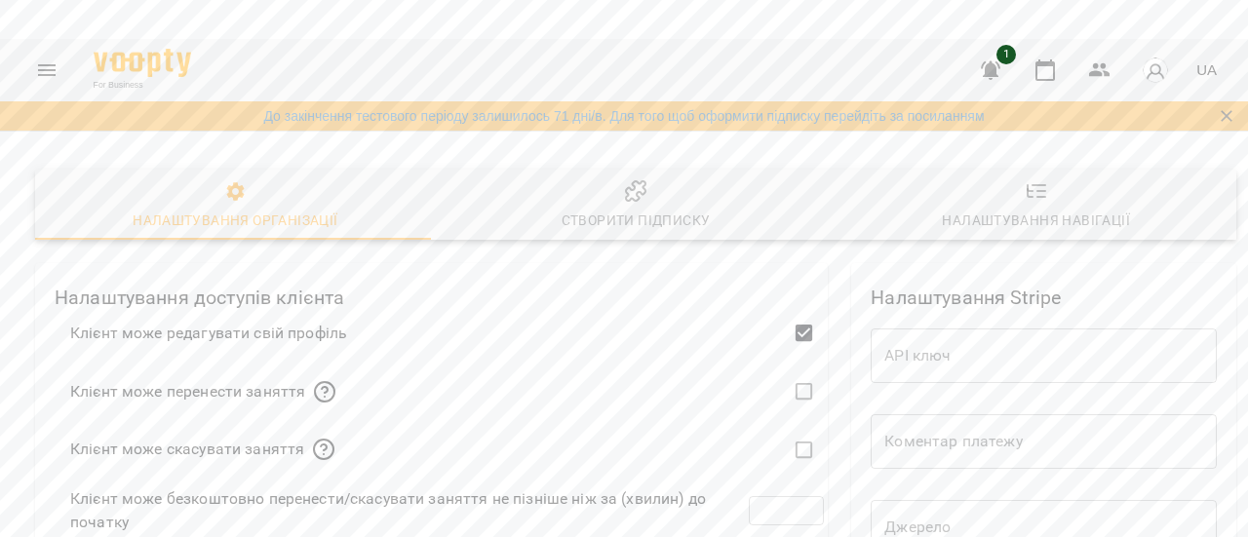
scroll to position [158, 0]
